Goal: Information Seeking & Learning: Learn about a topic

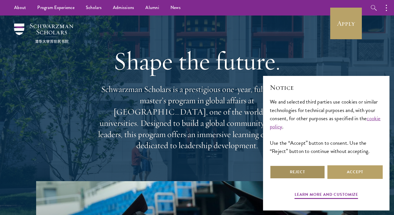
click at [309, 171] on button "Reject" at bounding box center [297, 172] width 55 height 14
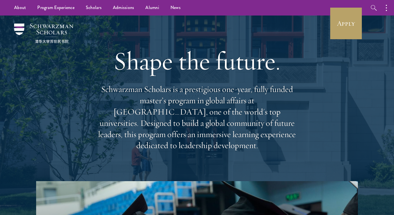
drag, startPoint x: 249, startPoint y: 147, endPoint x: 211, endPoint y: 39, distance: 114.0
click at [211, 39] on div "Shape the future. Schwarzman Scholars is a prestigious one-year, fully funded m…" at bounding box center [196, 98] width 203 height 162
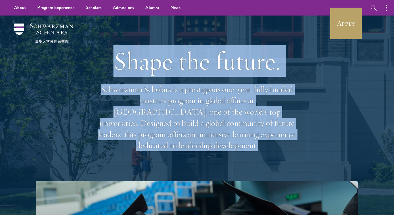
drag, startPoint x: 211, startPoint y: 39, endPoint x: 256, endPoint y: 151, distance: 120.5
click at [256, 151] on div "Shape the future. Schwarzman Scholars is a prestigious one-year, fully funded m…" at bounding box center [196, 98] width 203 height 162
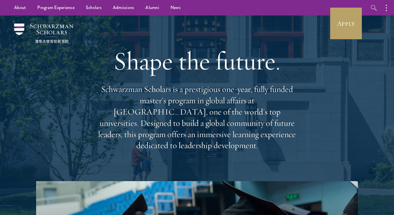
scroll to position [3, 0]
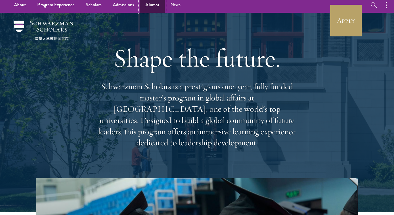
click at [147, 4] on link "Alumni" at bounding box center [152, 5] width 25 height 16
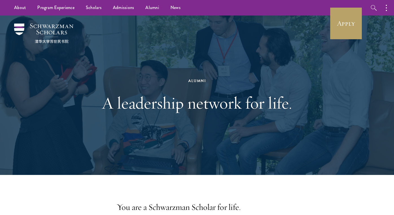
scroll to position [107, 0]
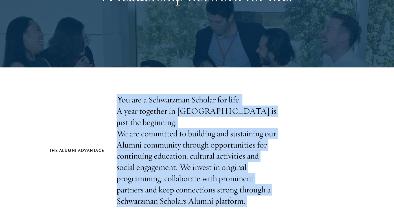
drag, startPoint x: 110, startPoint y: 97, endPoint x: 262, endPoint y: 198, distance: 182.3
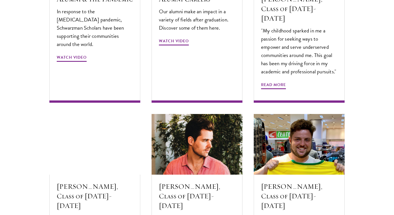
scroll to position [1807, 0]
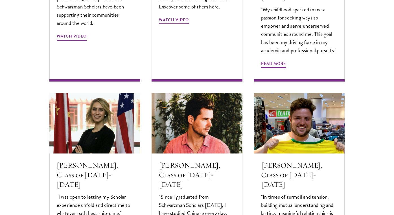
click at [245, 186] on div "[PERSON_NAME], Class of [DATE]-[DATE] "Since I graduated from Schwarzman Schola…" at bounding box center [197, 180] width 102 height 187
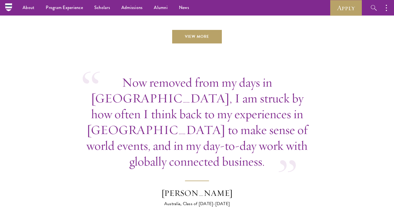
scroll to position [2037, 0]
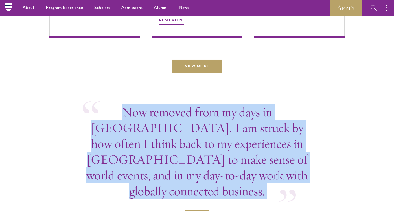
drag, startPoint x: 245, startPoint y: 186, endPoint x: 234, endPoint y: 44, distance: 142.3
drag, startPoint x: 234, startPoint y: 44, endPoint x: 260, endPoint y: 176, distance: 135.1
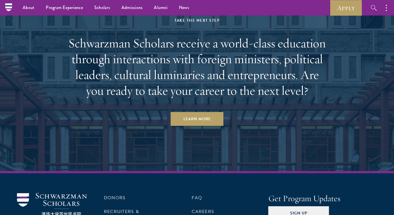
scroll to position [2402, 0]
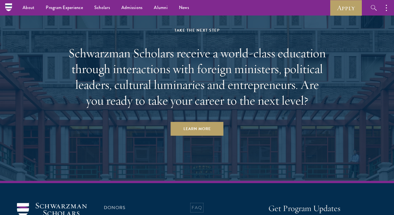
click at [199, 204] on link "FAQ" at bounding box center [196, 207] width 10 height 7
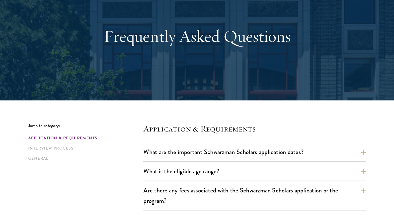
scroll to position [122, 0]
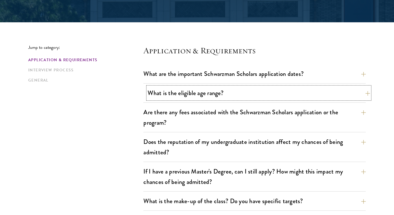
click at [198, 89] on button "What is the eligible age range?" at bounding box center [258, 93] width 222 height 13
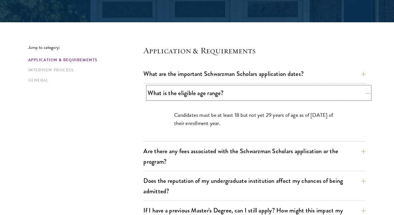
click at [198, 89] on button "What is the eligible age range?" at bounding box center [258, 93] width 222 height 13
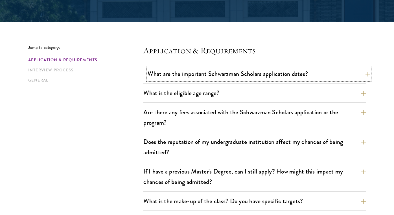
click at [197, 75] on button "What are the important Schwarzman Scholars application dates?" at bounding box center [258, 73] width 222 height 13
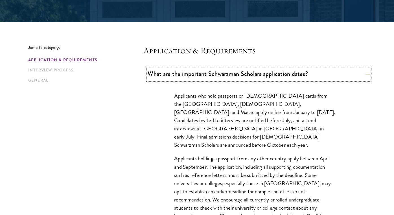
click at [197, 75] on button "What are the important Schwarzman Scholars application dates?" at bounding box center [258, 73] width 222 height 13
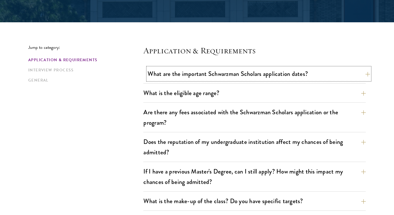
scroll to position [164, 0]
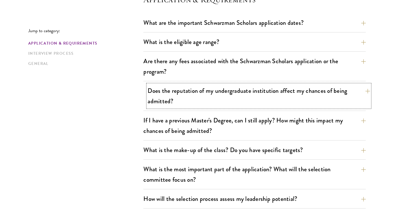
click at [160, 103] on button "Does the reputation of my undergraduate institution affect my chances of being …" at bounding box center [258, 95] width 222 height 23
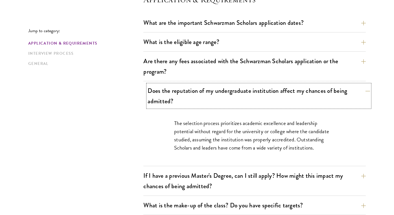
click at [160, 103] on button "Does the reputation of my undergraduate institution affect my chances of being …" at bounding box center [258, 95] width 222 height 23
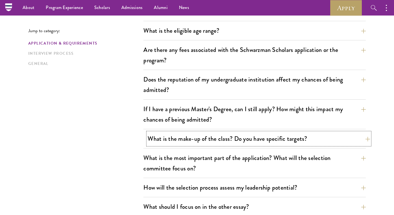
click at [158, 134] on button "What is the make-up of the class? Do you have specific targets?" at bounding box center [258, 138] width 222 height 13
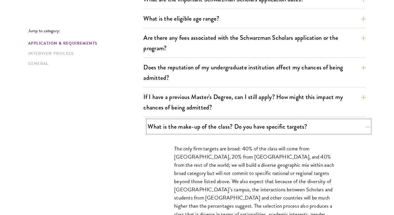
scroll to position [233, 0]
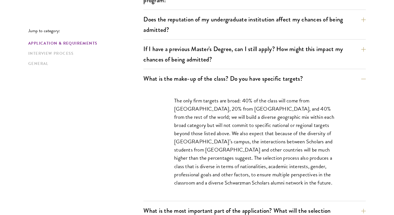
scroll to position [245, 0]
click at [197, 75] on button "What is the make-up of the class? Do you have specific targets?" at bounding box center [258, 78] width 222 height 13
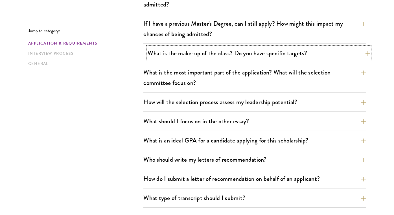
scroll to position [289, 0]
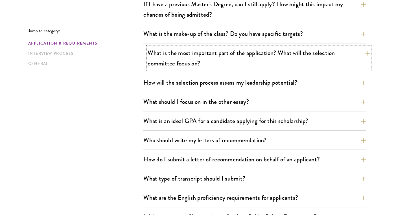
click at [196, 63] on button "What is the most important part of the application? What will the selection com…" at bounding box center [258, 58] width 222 height 23
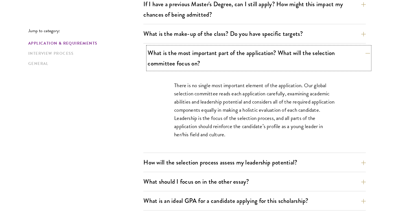
click at [196, 63] on button "What is the most important part of the application? What will the selection com…" at bounding box center [258, 58] width 222 height 23
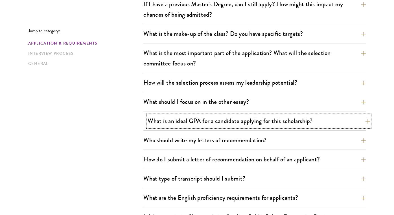
click at [184, 120] on button "What is an ideal GPA for a candidate applying for this scholarship?" at bounding box center [258, 120] width 222 height 13
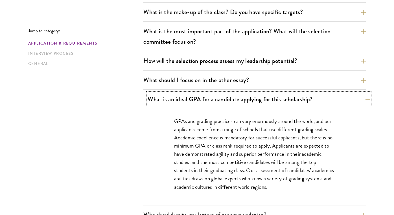
scroll to position [311, 0]
click at [179, 98] on button "What is an ideal GPA for a candidate applying for this scholarship?" at bounding box center [258, 98] width 222 height 13
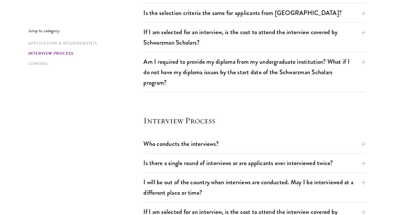
scroll to position [594, 0]
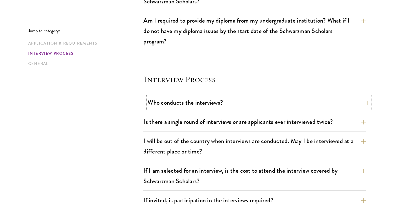
click at [180, 103] on button "Who conducts the interviews?" at bounding box center [258, 102] width 222 height 13
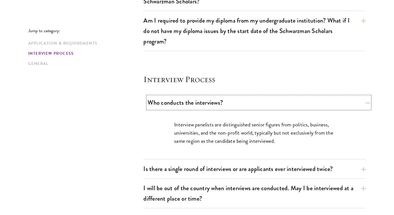
click at [181, 103] on button "Who conducts the interviews?" at bounding box center [258, 102] width 222 height 13
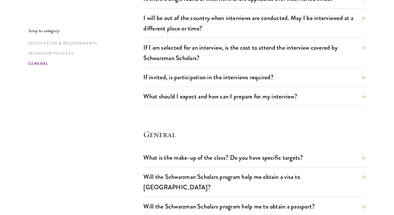
scroll to position [738, 0]
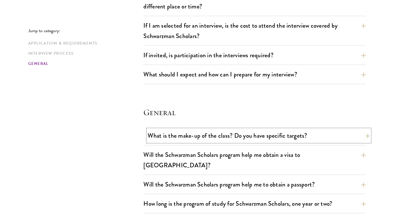
click at [152, 134] on button "What is the make-up of the class? Do you have specific targets?" at bounding box center [258, 135] width 222 height 13
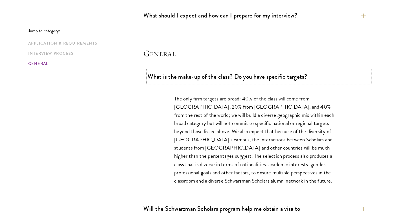
scroll to position [829, 0]
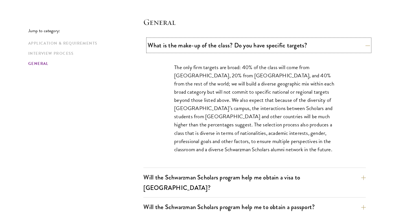
click at [162, 45] on button "What is the make-up of the class? Do you have specific targets?" at bounding box center [258, 45] width 222 height 13
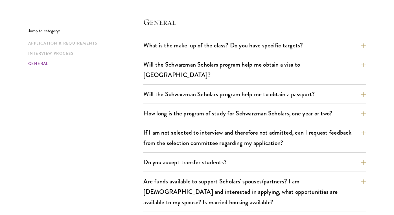
click at [163, 56] on div "What is the make-up of the class? Do you have specific targets? The only firm t…" at bounding box center [254, 135] width 222 height 192
click at [159, 63] on button "Will the Schwarzman Scholars program help me obtain a visa to China?" at bounding box center [258, 69] width 222 height 23
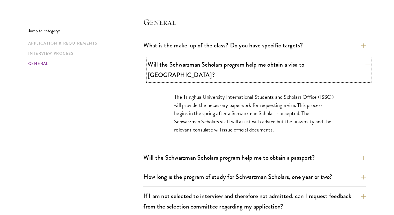
click at [158, 68] on button "Will the Schwarzman Scholars program help me obtain a visa to China?" at bounding box center [258, 69] width 222 height 23
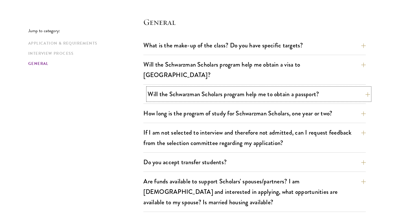
click at [155, 89] on button "Will the Schwarzman Scholars program help me to obtain a passport?" at bounding box center [258, 94] width 222 height 13
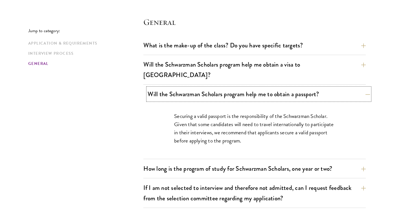
click at [155, 89] on button "Will the Schwarzman Scholars program help me to obtain a passport?" at bounding box center [258, 94] width 222 height 13
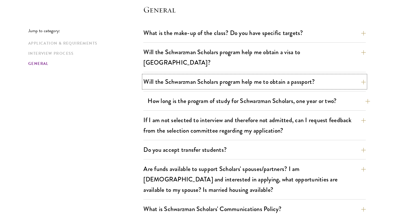
scroll to position [841, 0]
click at [156, 94] on button "How long is the program of study for Schwarzman Scholars, one year or two?" at bounding box center [258, 100] width 222 height 13
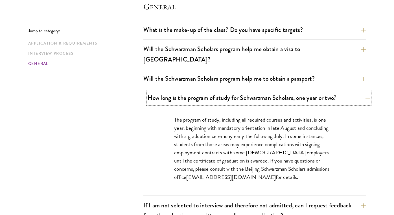
scroll to position [845, 0]
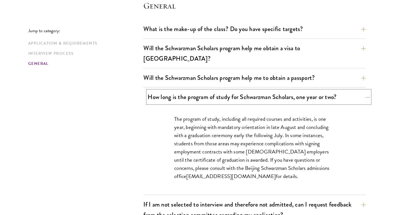
click at [161, 91] on button "How long is the program of study for Schwarzman Scholars, one year or two?" at bounding box center [258, 97] width 222 height 13
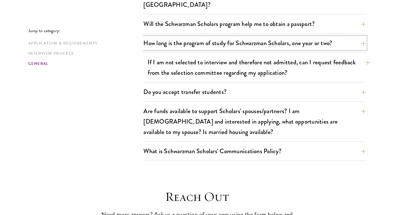
scroll to position [916, 0]
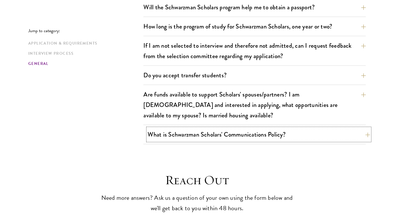
click at [159, 128] on button "What is Schwarzman Scholars' Communications Policy?" at bounding box center [258, 134] width 222 height 13
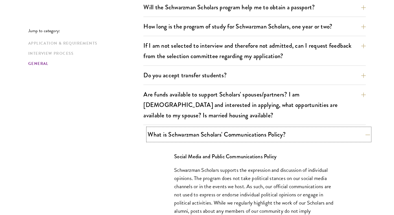
click at [159, 128] on button "What is Schwarzman Scholars' Communications Policy?" at bounding box center [258, 134] width 222 height 13
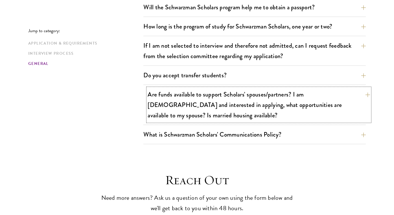
click at [164, 103] on button "Are funds available to support Scholars' spouses/partners? I am married and int…" at bounding box center [258, 105] width 222 height 34
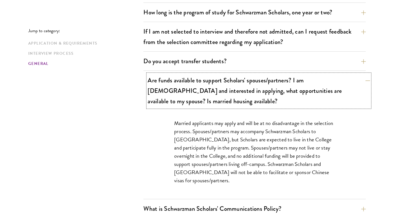
scroll to position [930, 0]
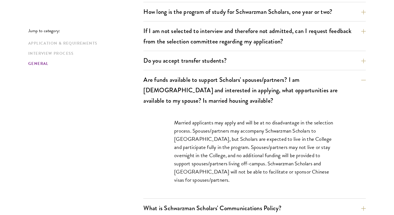
click at [157, 112] on div "Married applicants may apply and will be at no disadvantage in the selection pr…" at bounding box center [254, 154] width 222 height 88
click at [182, 125] on p "Married applicants may apply and will be at no disadvantage in the selection pr…" at bounding box center [254, 151] width 161 height 66
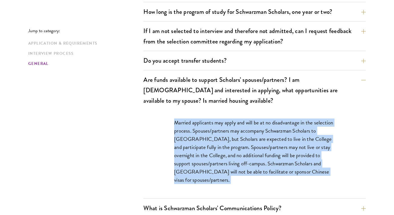
click at [182, 125] on p "Married applicants may apply and will be at no disadvantage in the selection pr…" at bounding box center [254, 151] width 161 height 66
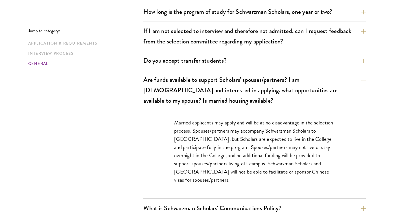
click at [182, 125] on p "Married applicants may apply and will be at no disadvantage in the selection pr…" at bounding box center [254, 151] width 161 height 66
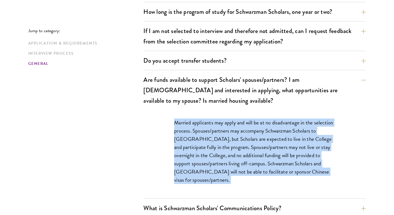
click at [182, 125] on p "Married applicants may apply and will be at no disadvantage in the selection pr…" at bounding box center [254, 151] width 161 height 66
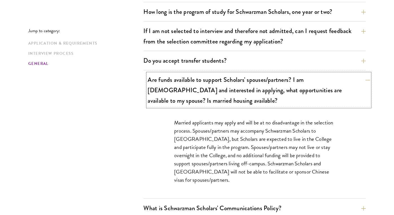
click at [169, 74] on button "Are funds available to support Scholars' spouses/partners? I am married and int…" at bounding box center [258, 90] width 222 height 34
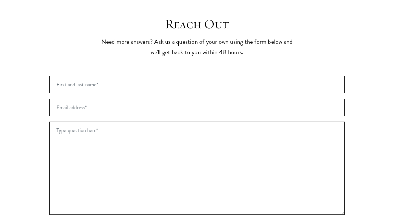
click at [152, 37] on p "Need more answers? Ask us a question of your own using the form below and we'll…" at bounding box center [197, 47] width 195 height 21
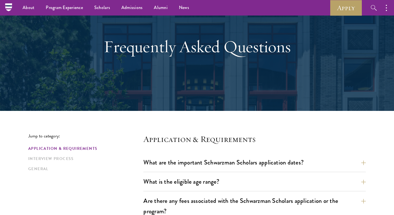
scroll to position [0, 0]
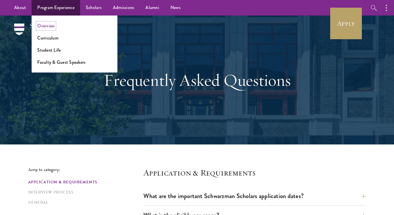
click at [51, 26] on link "Overview" at bounding box center [45, 26] width 17 height 6
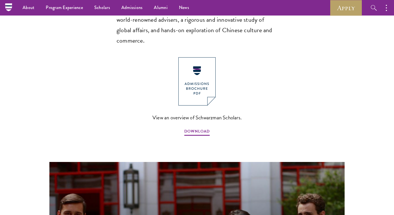
scroll to position [407, 0]
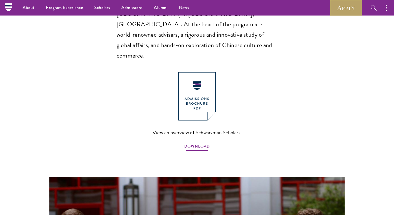
click at [194, 143] on span "DOWNLOAD" at bounding box center [196, 147] width 25 height 9
